Goal: Information Seeking & Learning: Learn about a topic

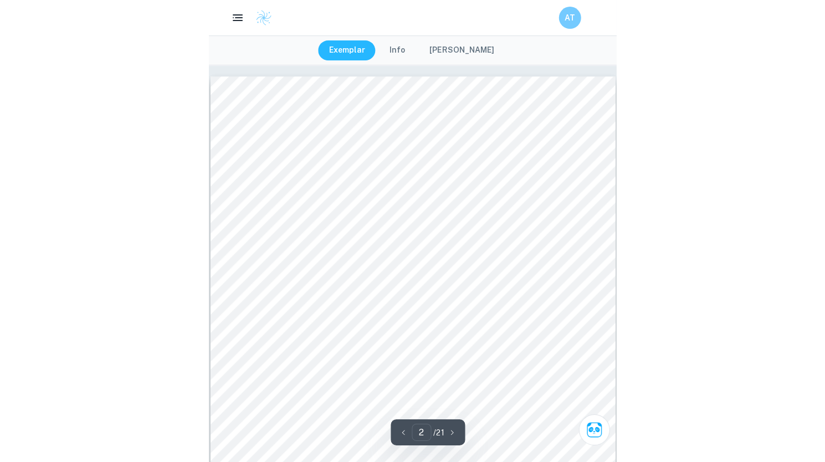
scroll to position [746, 0]
